Goal: Task Accomplishment & Management: Manage account settings

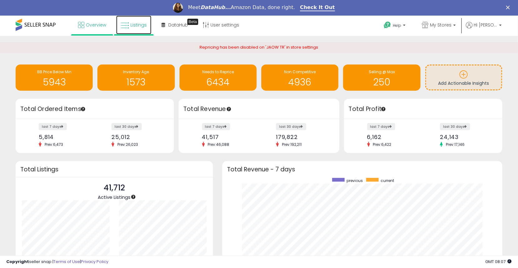
click at [135, 28] on link "Listings" at bounding box center [133, 25] width 35 height 19
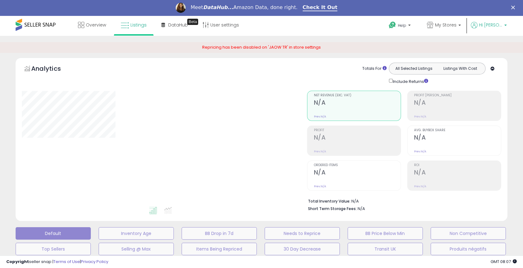
click at [497, 23] on span "Hi [PERSON_NAME]" at bounding box center [490, 25] width 23 height 6
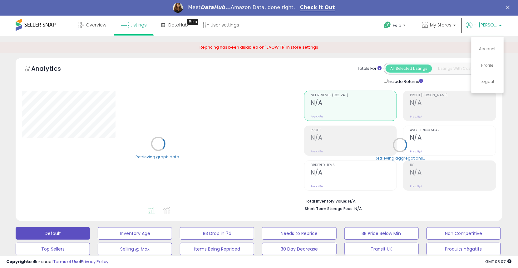
click at [486, 53] on li "Account" at bounding box center [488, 50] width 26 height 16
click at [486, 50] on link "Account" at bounding box center [487, 49] width 17 height 6
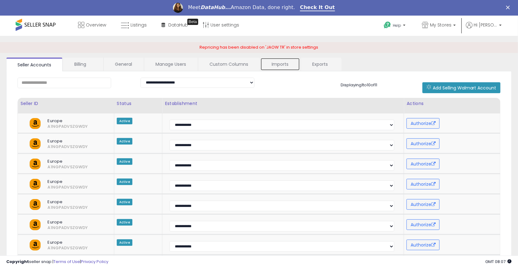
click at [261, 62] on link "Imports" at bounding box center [280, 64] width 40 height 13
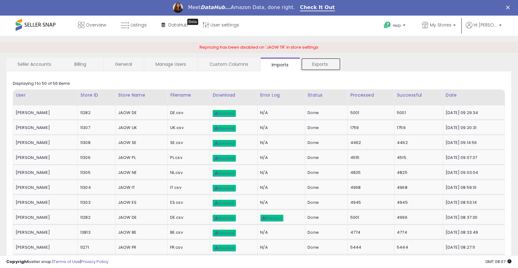
click at [321, 64] on link "Exports" at bounding box center [321, 64] width 40 height 13
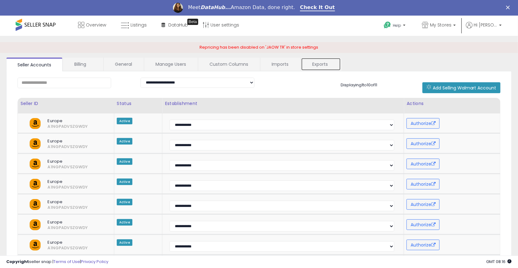
click at [310, 68] on link "Exports" at bounding box center [321, 64] width 40 height 13
click at [330, 64] on link "Exports" at bounding box center [321, 64] width 40 height 13
click at [324, 63] on link "Exports" at bounding box center [321, 64] width 40 height 13
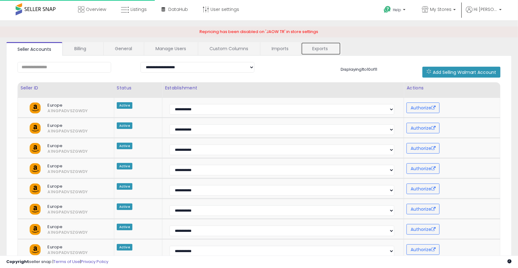
click at [311, 46] on link "Exports" at bounding box center [321, 48] width 40 height 13
click at [317, 53] on link "Exports" at bounding box center [321, 48] width 40 height 13
click at [318, 50] on link "Exports" at bounding box center [321, 48] width 40 height 13
